Goal: Check status: Check status

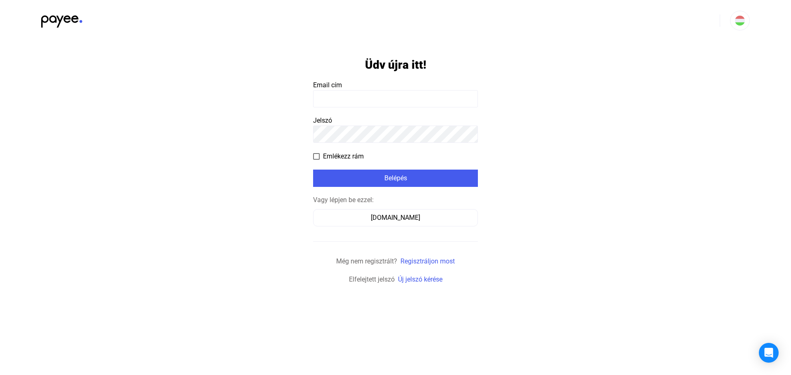
click at [352, 103] on input at bounding box center [395, 98] width 165 height 17
paste input "**********"
type input "**********"
click at [353, 129] on payee-form-field "Jelszó" at bounding box center [395, 129] width 165 height 27
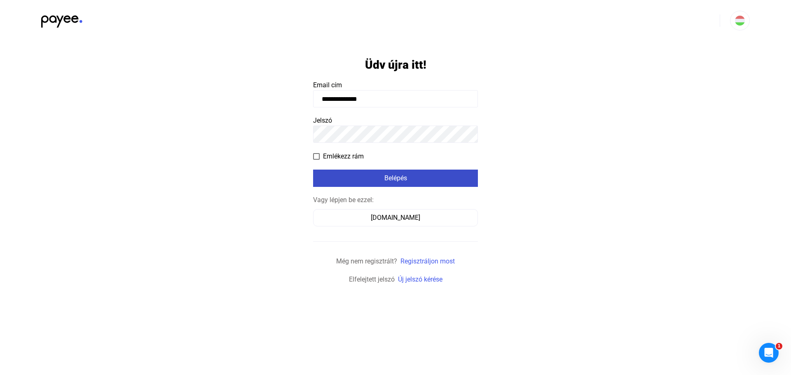
click at [345, 182] on div "Belépés" at bounding box center [396, 178] width 160 height 10
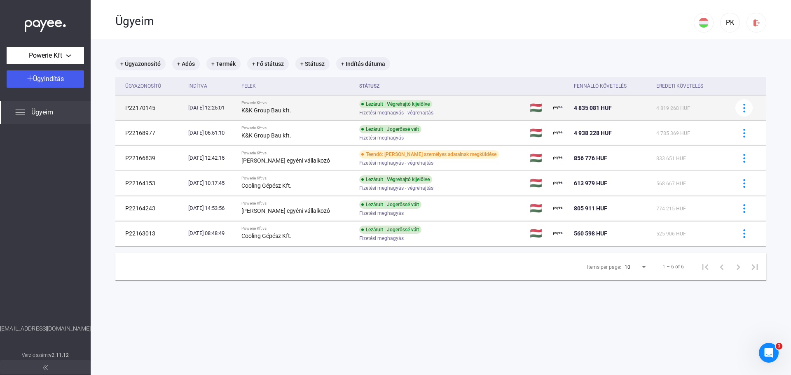
click at [231, 108] on div "[DATE] 12:25:01" at bounding box center [211, 108] width 47 height 8
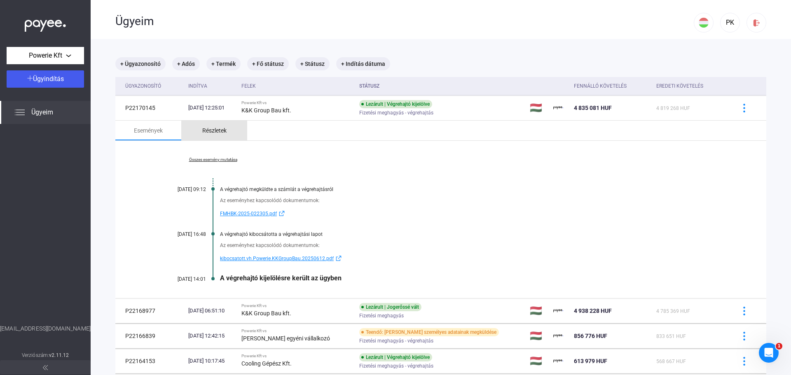
click at [210, 131] on div "Részletek" at bounding box center [214, 131] width 24 height 10
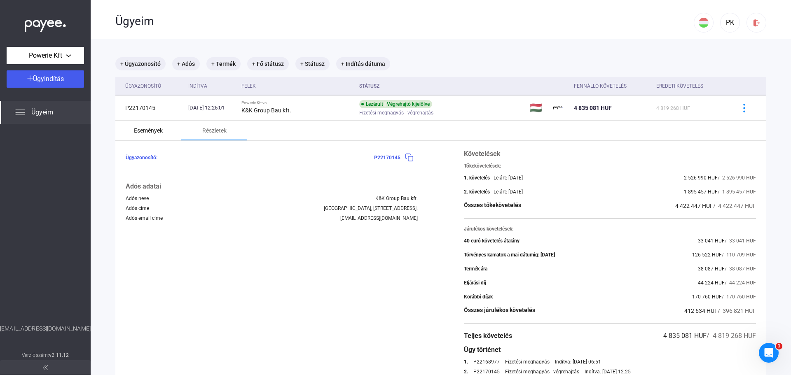
click at [161, 132] on div "Események" at bounding box center [148, 131] width 29 height 10
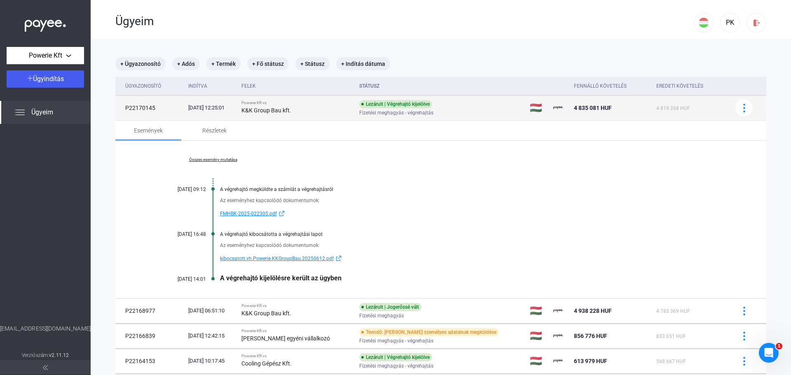
drag, startPoint x: 572, startPoint y: 109, endPoint x: 600, endPoint y: 109, distance: 27.6
click at [600, 109] on td "4 835 081 HUF" at bounding box center [612, 108] width 82 height 25
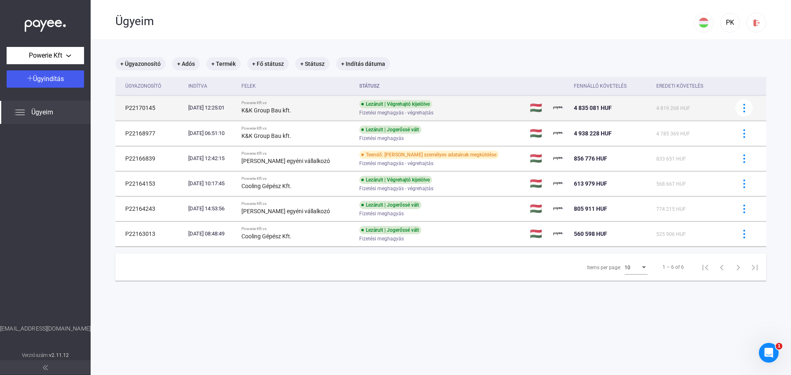
copy span "4 835 081"
